Goal: Task Accomplishment & Management: Manage account settings

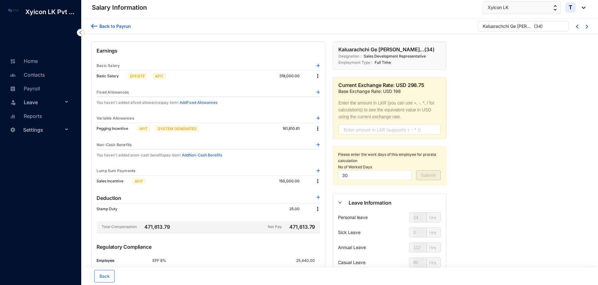
click at [93, 24] on img at bounding box center [94, 26] width 6 height 7
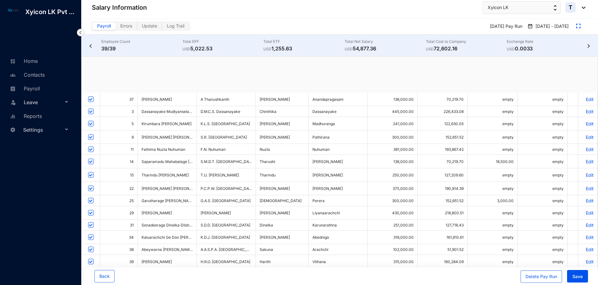
scroll to position [289, 0]
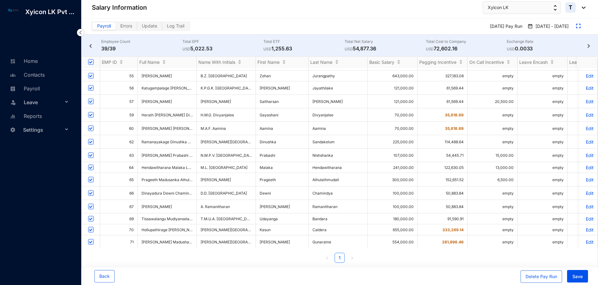
click at [584, 266] on p "Edit" at bounding box center [588, 268] width 11 height 5
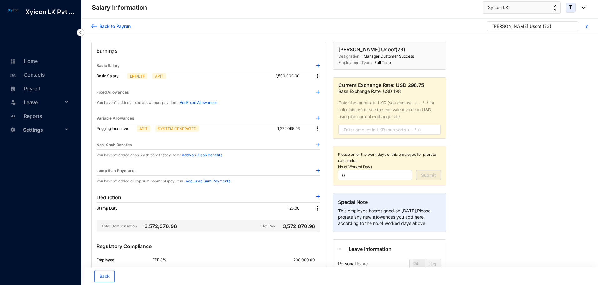
click at [317, 76] on img at bounding box center [318, 76] width 6 height 6
click at [323, 86] on span "Edit" at bounding box center [324, 86] width 8 height 7
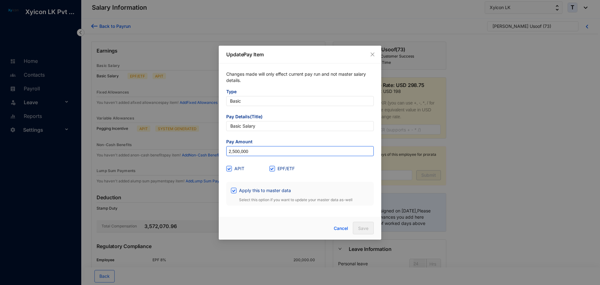
click at [253, 149] on input "2,500,000" at bounding box center [300, 151] width 147 height 10
type input "800,000"
click at [366, 227] on span "Save" at bounding box center [363, 228] width 10 height 6
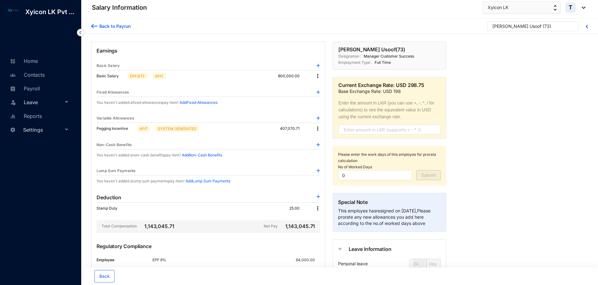
click at [537, 24] on div "[PERSON_NAME] ( 73 )" at bounding box center [530, 27] width 75 height 9
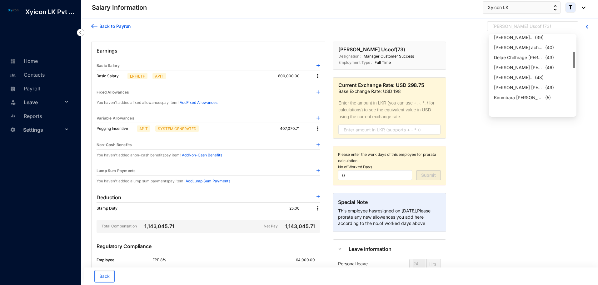
scroll to position [50, 0]
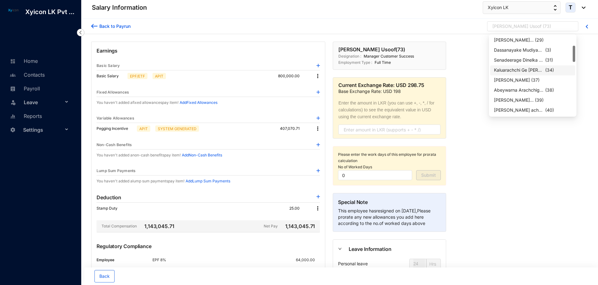
click at [505, 68] on div "Kaluarachchi Ge [PERSON_NAME]..." at bounding box center [519, 70] width 50 height 6
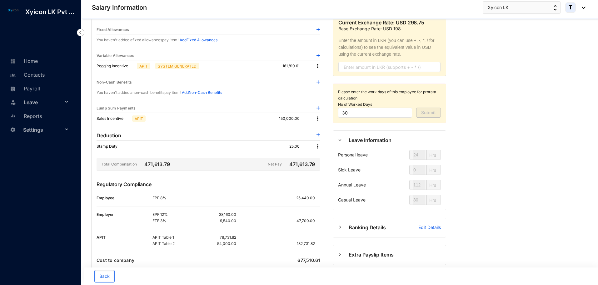
scroll to position [81, 0]
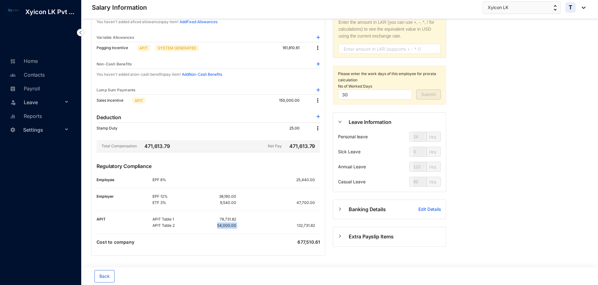
drag, startPoint x: 218, startPoint y: 225, endPoint x: 239, endPoint y: 229, distance: 20.6
click at [239, 229] on div "APIT Table 1 78,731.82 APIT Table 2 54,000.00 132,731.82" at bounding box center [237, 222] width 168 height 13
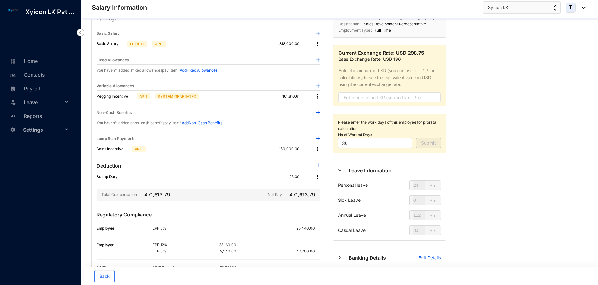
scroll to position [0, 0]
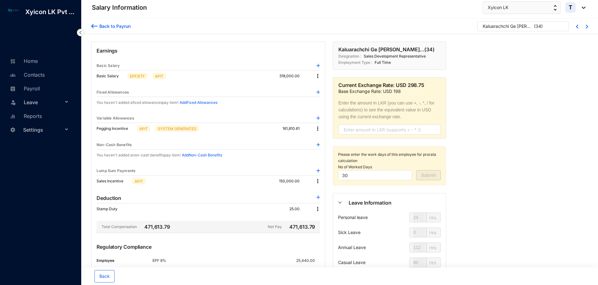
click at [517, 27] on div "Kaluarachchi Ge [PERSON_NAME]..." at bounding box center [508, 26] width 50 height 6
click at [522, 27] on div "Kaluarachchi Ge [PERSON_NAME]..." at bounding box center [508, 26] width 50 height 6
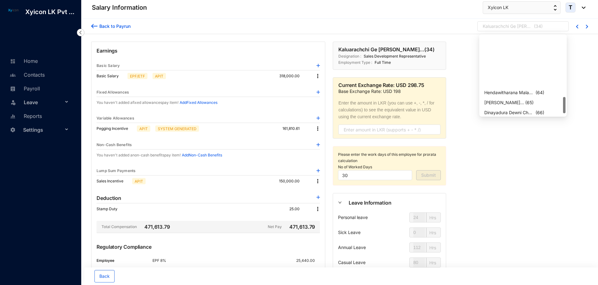
scroll to position [300, 0]
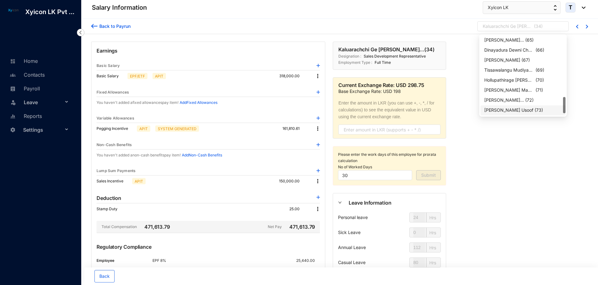
click at [513, 110] on div "[PERSON_NAME] Usoof" at bounding box center [509, 110] width 49 height 6
type input "0"
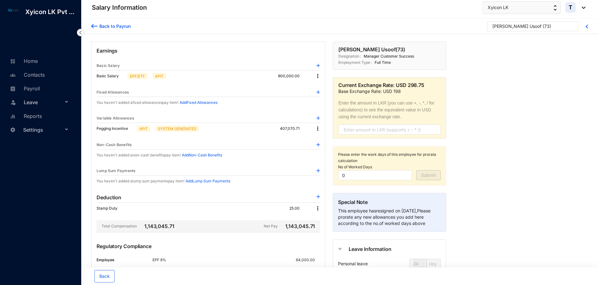
scroll to position [31, 0]
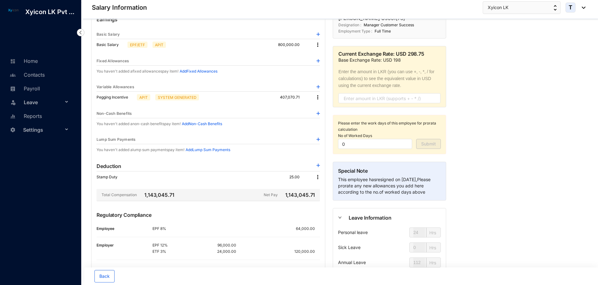
click at [319, 139] on img at bounding box center [318, 139] width 3 height 3
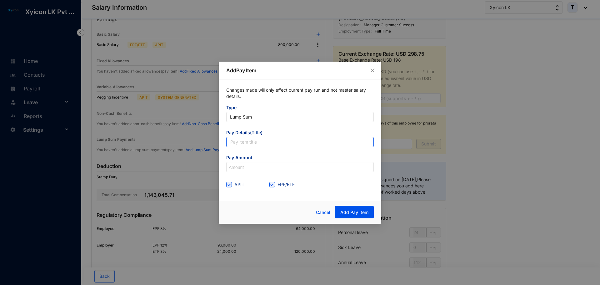
click at [254, 142] on input "text" at bounding box center [300, 142] width 148 height 10
type input "Leave Encash"
click at [249, 166] on input at bounding box center [300, 167] width 147 height 10
type input "350,000"
click at [272, 185] on input "EPF/ETF" at bounding box center [272, 184] width 4 height 4
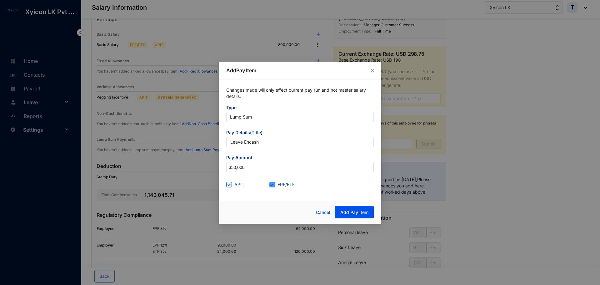
checkbox input "false"
click at [360, 215] on button "Add Pay Item" at bounding box center [354, 212] width 39 height 13
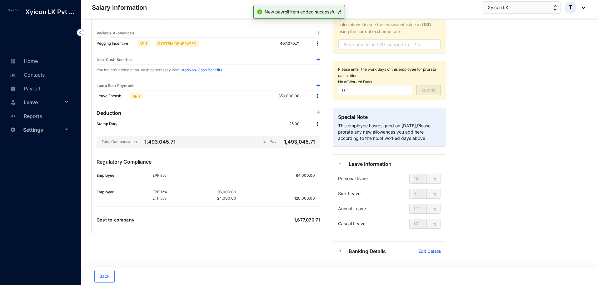
scroll to position [94, 0]
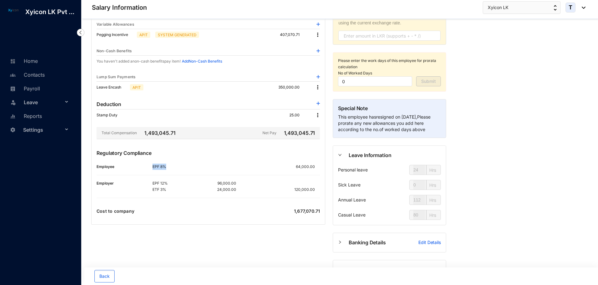
drag, startPoint x: 153, startPoint y: 166, endPoint x: 173, endPoint y: 165, distance: 19.7
click at [173, 165] on p "EPF 8%" at bounding box center [174, 167] width 42 height 6
click at [219, 176] on div "Regulatory Compliance Employee EPF 8% 64,000.00 Employer EPF 12% 96,000.00 ETF …" at bounding box center [209, 176] width 224 height 54
click at [216, 184] on div "96,000.00" at bounding box center [215, 183] width 42 height 6
drag, startPoint x: 153, startPoint y: 166, endPoint x: 175, endPoint y: 168, distance: 22.0
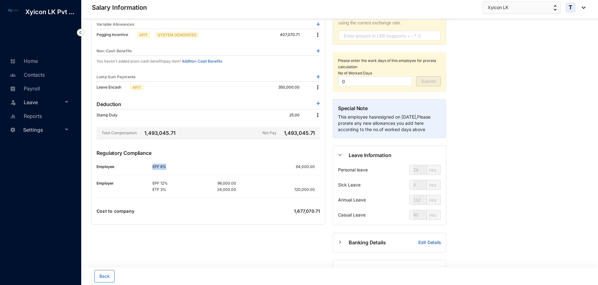
click at [175, 168] on p "EPF 8%" at bounding box center [174, 167] width 42 height 6
click at [183, 157] on p "Regulatory Compliance" at bounding box center [209, 156] width 224 height 14
drag, startPoint x: 146, startPoint y: 134, endPoint x: 180, endPoint y: 134, distance: 33.8
click at [180, 134] on div "Total Compensation 1,493,045.71 Net Pay 1,493,045.71" at bounding box center [209, 133] width 224 height 12
drag, startPoint x: 285, startPoint y: 132, endPoint x: 317, endPoint y: 133, distance: 32.2
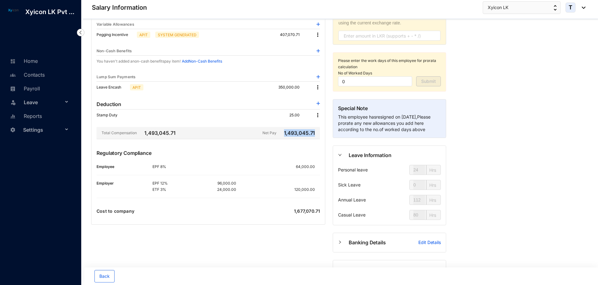
click at [317, 133] on div "Net Pay 1,493,045.71" at bounding box center [292, 133] width 58 height 8
click at [292, 142] on div "Earnings Basic Salary Basic Salary EPF/ETF APIT 800,000.00 Fixed Allowances You…" at bounding box center [208, 86] width 234 height 277
drag, startPoint x: 298, startPoint y: 167, endPoint x: 315, endPoint y: 189, distance: 28.1
click at [315, 189] on div "Regulatory Compliance Employee EPF 8% 64,000.00 Employer EPF 12% 96,000.00 ETF …" at bounding box center [209, 176] width 224 height 54
click at [303, 177] on div "Regulatory Compliance Employee EPF 8% 64,000.00 Employer EPF 12% 96,000.00 ETF …" at bounding box center [209, 176] width 224 height 54
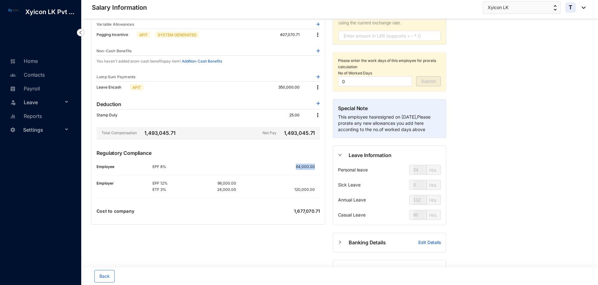
drag, startPoint x: 297, startPoint y: 166, endPoint x: 316, endPoint y: 167, distance: 19.1
click at [316, 167] on p "64,000.00" at bounding box center [308, 167] width 24 height 6
click at [300, 150] on p "Regulatory Compliance" at bounding box center [209, 156] width 224 height 14
drag, startPoint x: 285, startPoint y: 133, endPoint x: 321, endPoint y: 134, distance: 35.7
click at [321, 134] on div "Earnings Basic Salary Basic Salary EPF/ETF APIT 800,000.00 Fixed Allowances You…" at bounding box center [208, 86] width 234 height 277
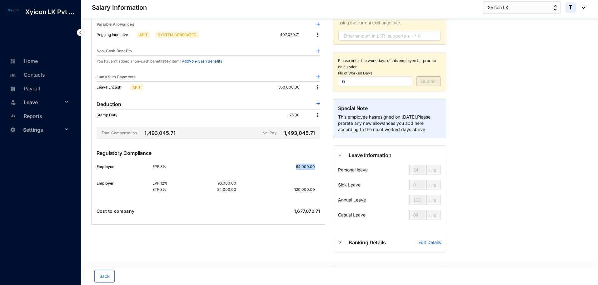
drag, startPoint x: 297, startPoint y: 167, endPoint x: 315, endPoint y: 166, distance: 17.2
click at [315, 166] on p "64,000.00" at bounding box center [308, 167] width 24 height 6
drag, startPoint x: 297, startPoint y: 188, endPoint x: 318, endPoint y: 189, distance: 21.3
click at [318, 189] on p "120,000.00" at bounding box center [308, 189] width 26 height 6
click at [305, 192] on p "120,000.00" at bounding box center [308, 189] width 26 height 6
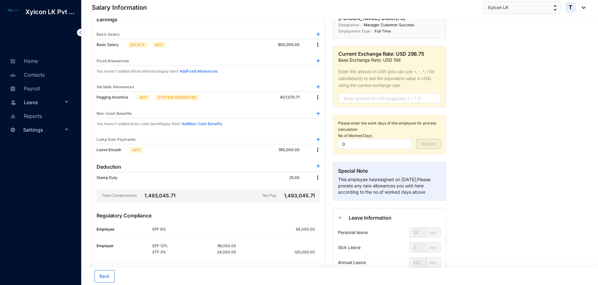
scroll to position [126, 0]
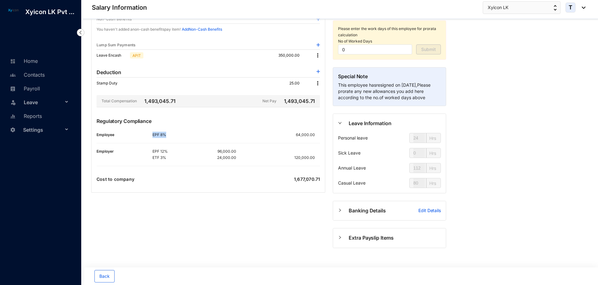
drag, startPoint x: 152, startPoint y: 134, endPoint x: 176, endPoint y: 134, distance: 23.8
click at [176, 134] on p "EPF 8%" at bounding box center [174, 135] width 42 height 6
drag, startPoint x: 153, startPoint y: 151, endPoint x: 241, endPoint y: 157, distance: 87.7
click at [241, 157] on div "EPF 12% 96,000.00 ETF 3% 24,000.00 120,000.00" at bounding box center [237, 154] width 168 height 13
click at [241, 157] on div "120,000.00" at bounding box center [278, 157] width 84 height 6
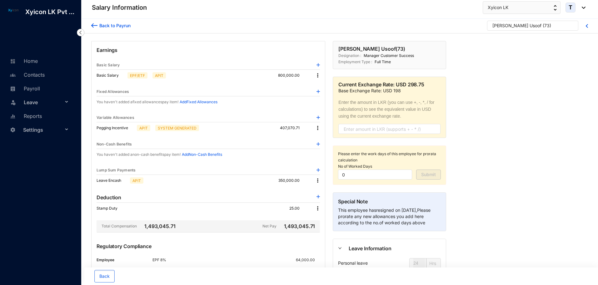
scroll to position [0, 0]
drag, startPoint x: 280, startPoint y: 76, endPoint x: 299, endPoint y: 76, distance: 19.1
click at [299, 76] on p "800,000.00" at bounding box center [294, 76] width 32 height 6
click at [285, 76] on p "800,000.00" at bounding box center [294, 76] width 32 height 6
click at [317, 73] on img at bounding box center [318, 76] width 6 height 6
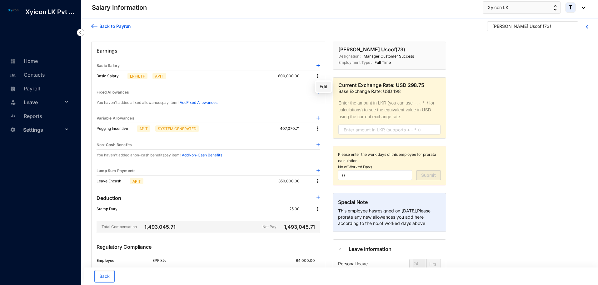
click at [323, 85] on span "Edit" at bounding box center [324, 86] width 8 height 7
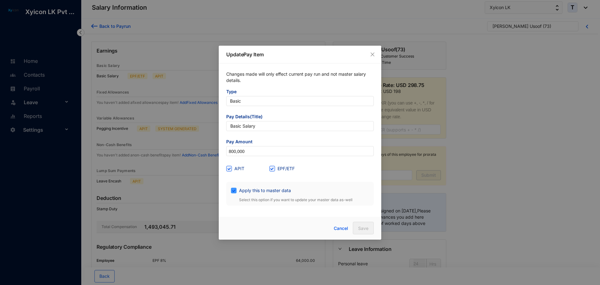
click at [246, 188] on span "Apply this to master data" at bounding box center [265, 190] width 57 height 7
click at [235, 188] on input "Apply this to master data" at bounding box center [233, 190] width 4 height 4
checkbox input "false"
click at [250, 148] on input "800,000" at bounding box center [300, 151] width 147 height 10
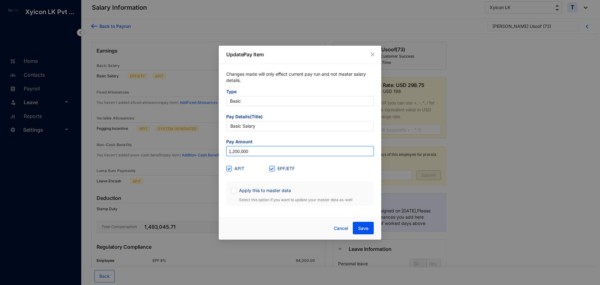
drag, startPoint x: 261, startPoint y: 153, endPoint x: 150, endPoint y: 153, distance: 111.0
click at [150, 153] on div "Update Pay Item Changes made will only effect current pay run and not master sa…" at bounding box center [300, 142] width 600 height 285
type input "2,500,000"
click at [367, 227] on span "Save" at bounding box center [363, 228] width 10 height 6
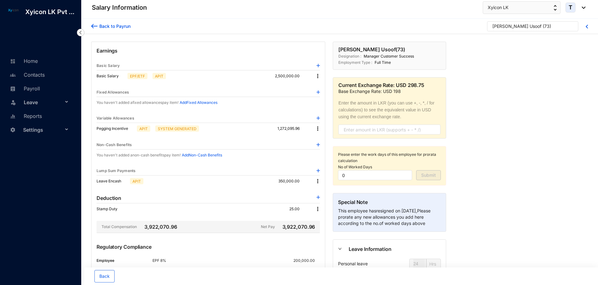
click at [478, 142] on div "Back to Payrun [PERSON_NAME] Usoof ( 73 ) Earnings Basic Salary Basic Salary EP…" at bounding box center [339, 215] width 517 height 392
click at [33, 61] on link "Home" at bounding box center [23, 61] width 30 height 6
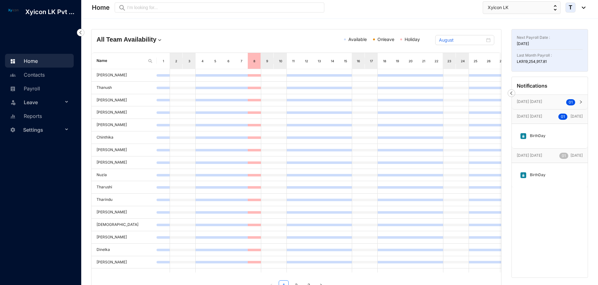
click at [532, 173] on p "BirthDay" at bounding box center [536, 175] width 19 height 7
click at [535, 174] on p "BirthDay" at bounding box center [536, 175] width 19 height 7
click at [574, 101] on sup "0 1" at bounding box center [571, 102] width 9 height 6
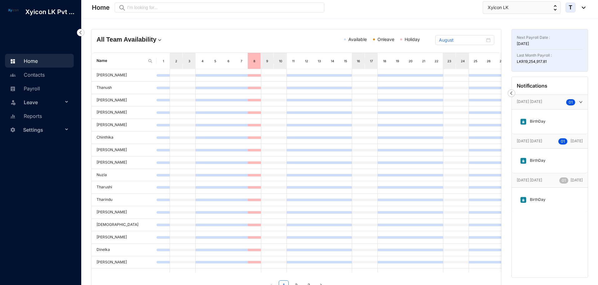
click at [526, 120] on img at bounding box center [523, 121] width 7 height 7
click at [37, 72] on link "Contacts" at bounding box center [26, 75] width 37 height 6
